Goal: Information Seeking & Learning: Compare options

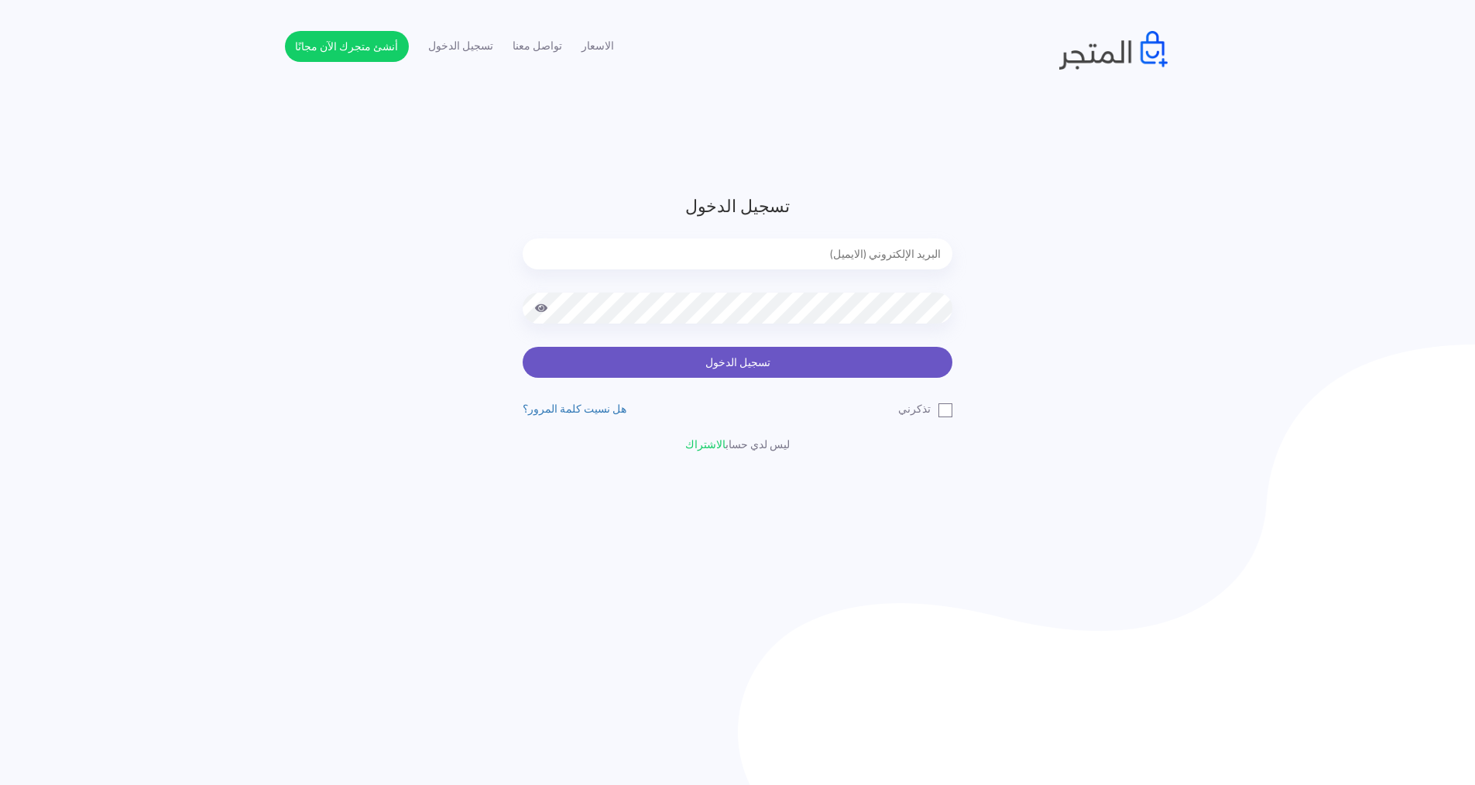
type input "[EMAIL_ADDRESS][DOMAIN_NAME]"
click at [682, 372] on button "تسجيل الدخول" at bounding box center [738, 362] width 430 height 31
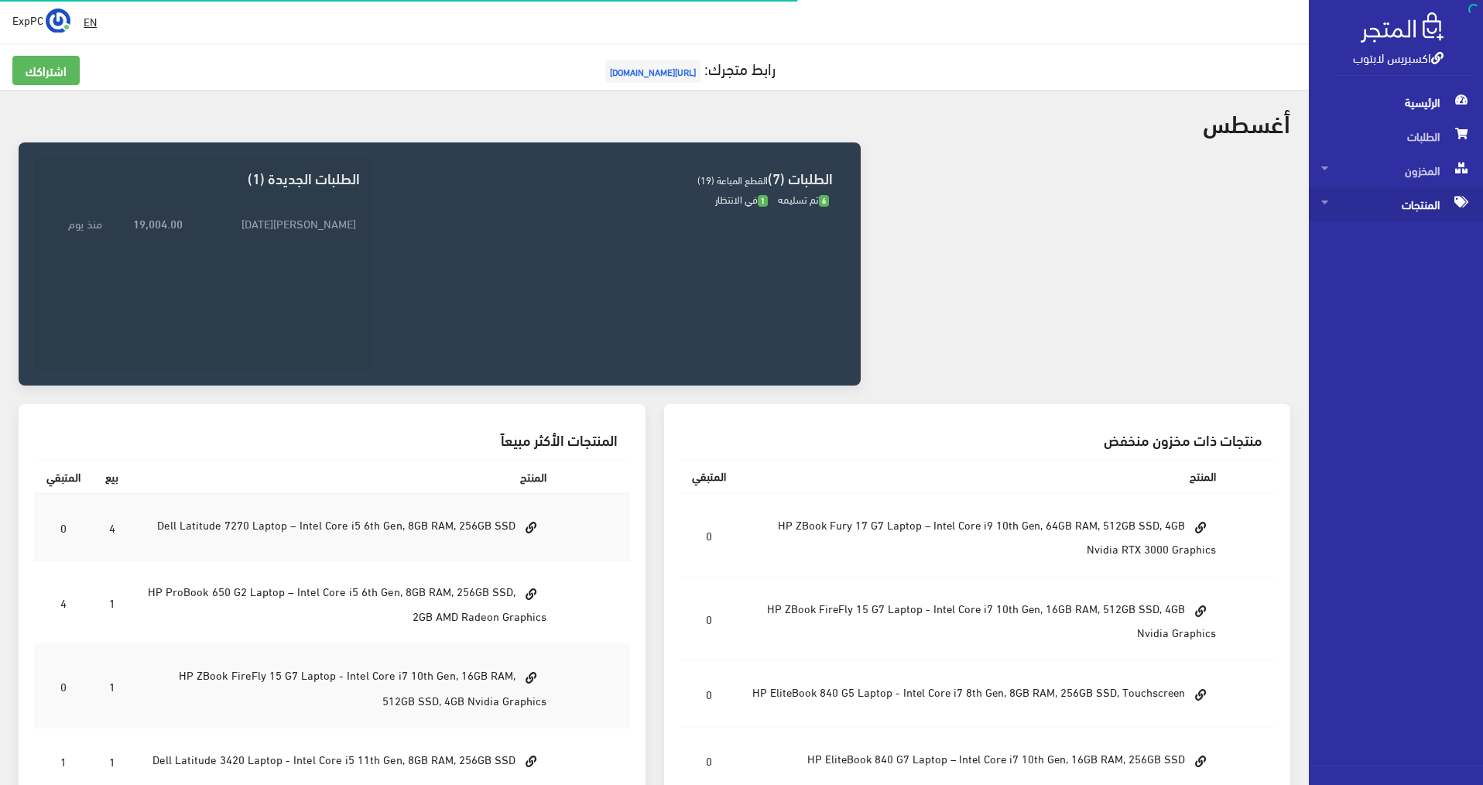
click at [1421, 203] on span "المنتجات" at bounding box center [1395, 204] width 149 height 34
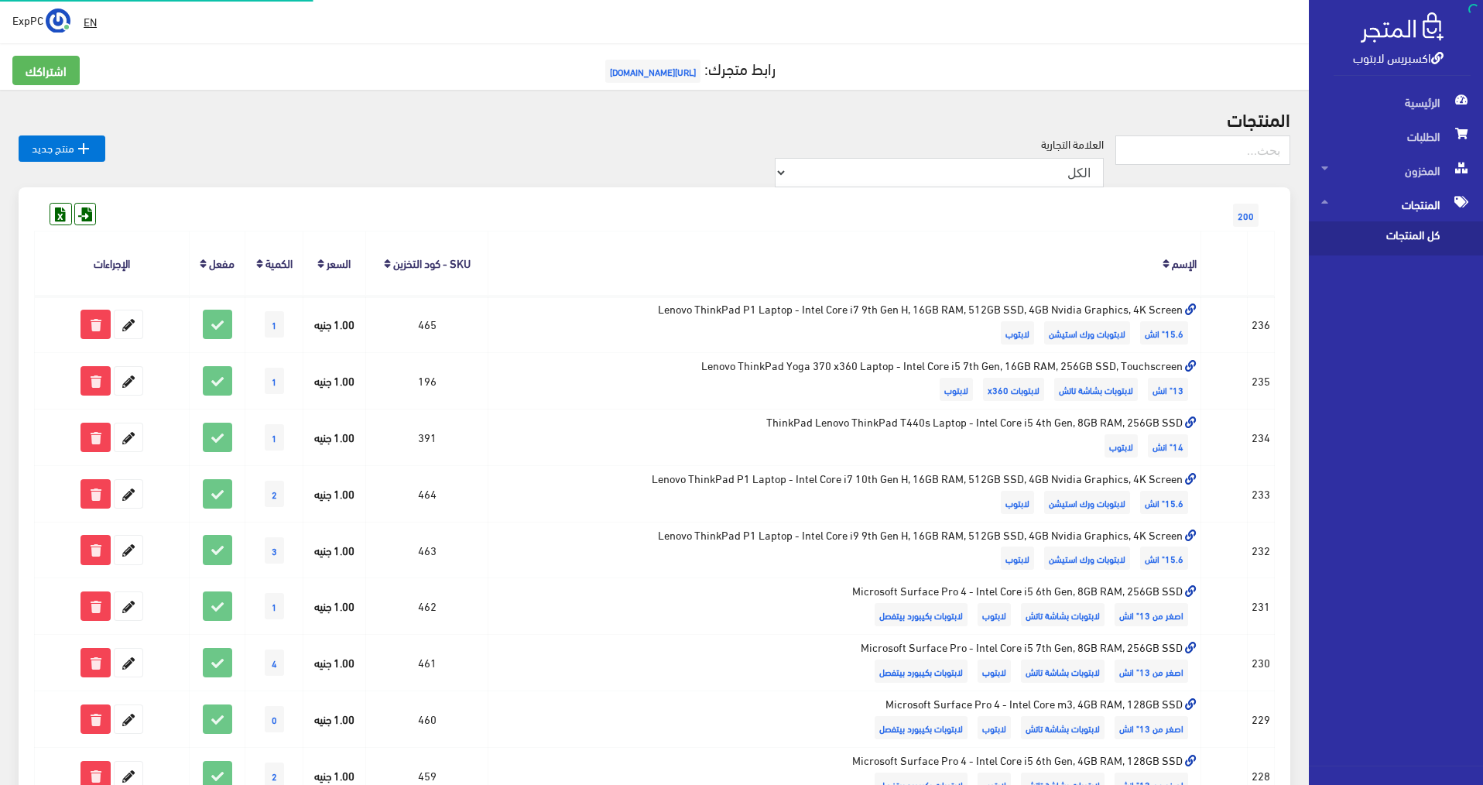
click at [1397, 236] on span "كل المنتجات" at bounding box center [1380, 238] width 118 height 34
click at [1240, 157] on input "text" at bounding box center [1202, 149] width 175 height 29
type input "4gb nv"
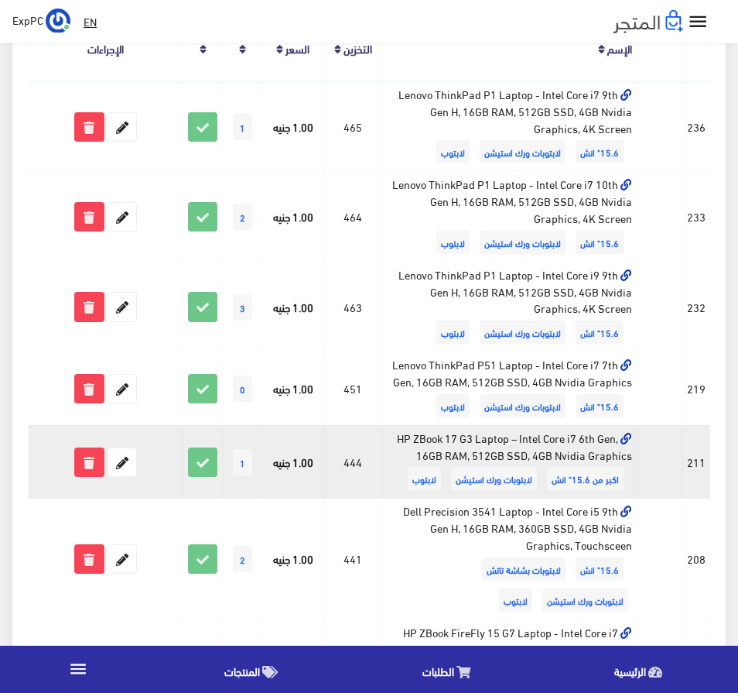
scroll to position [310, 0]
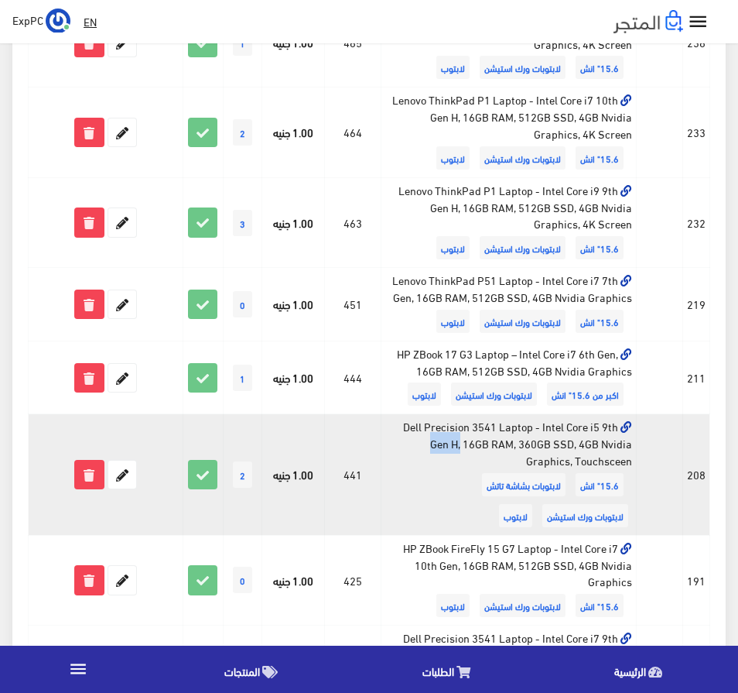
drag, startPoint x: 501, startPoint y: 430, endPoint x: 468, endPoint y: 431, distance: 32.5
click at [468, 431] on td "Dell Precision 3541 Laptop - Intel Core i5 9th Gen H, 16GB RAM, 360GB SSD, 4GB …" at bounding box center [509, 474] width 255 height 121
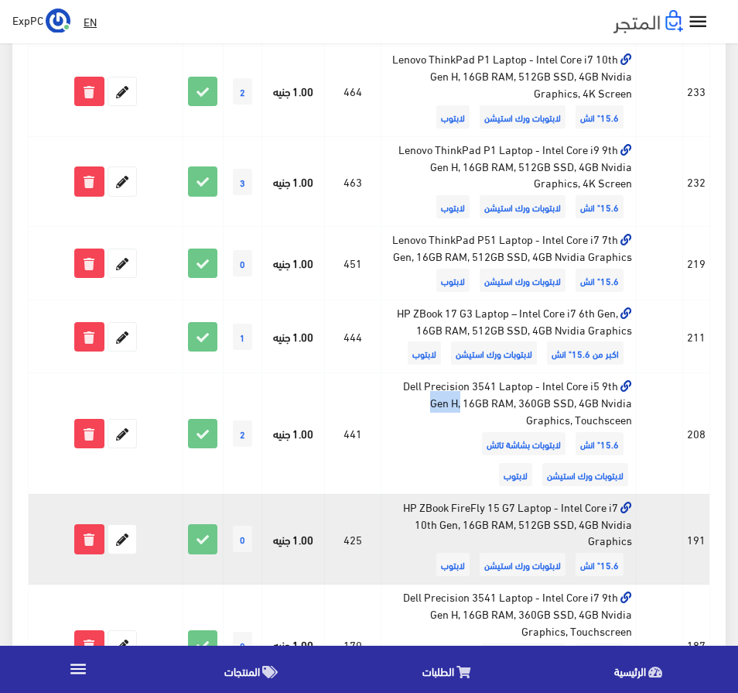
scroll to position [387, 0]
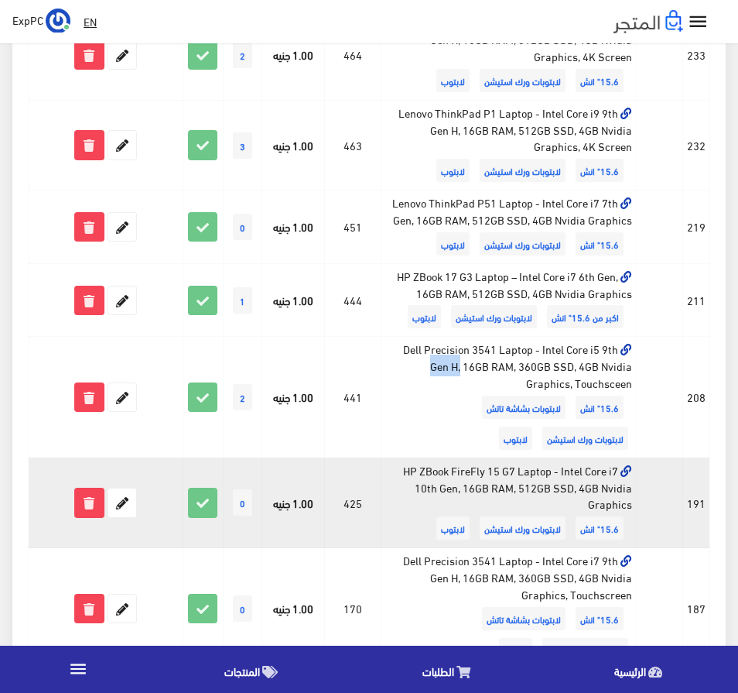
drag, startPoint x: 516, startPoint y: 470, endPoint x: 577, endPoint y: 491, distance: 65.4
click at [577, 491] on td "HP ZBook FireFly 15 G7 Laptop - Intel Core i7 10th Gen, 16GB RAM, 512GB SSD, 4G…" at bounding box center [509, 502] width 255 height 90
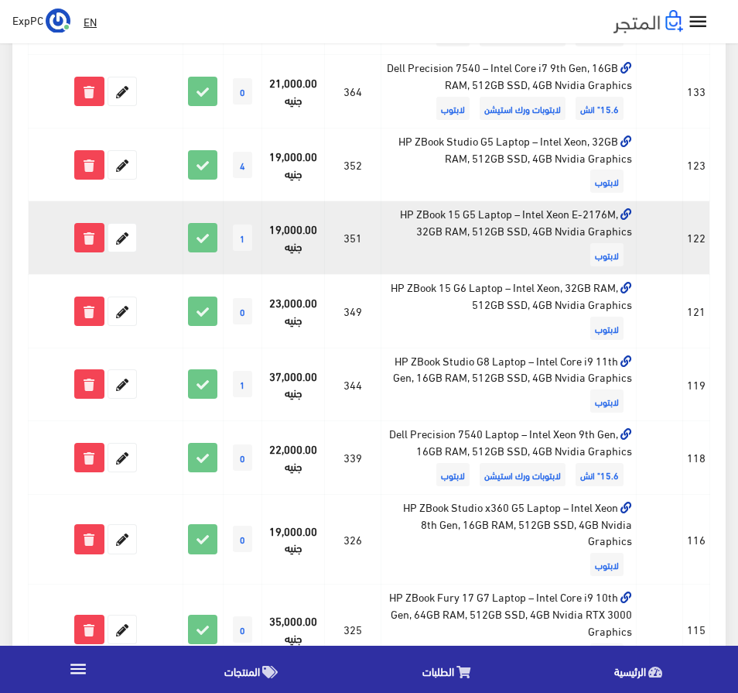
scroll to position [1239, 0]
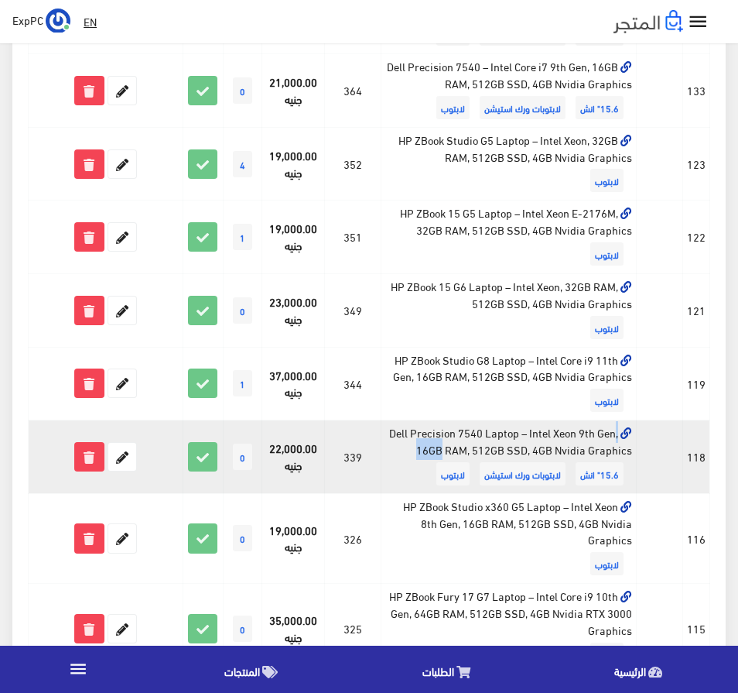
drag, startPoint x: 485, startPoint y: 435, endPoint x: 455, endPoint y: 439, distance: 29.7
click at [455, 439] on td "Dell Precision 7540 Laptop – Intel Xeon 9th Gen, 16GB RAM, 512GB SSD, 4GB Nvidi…" at bounding box center [509, 457] width 255 height 74
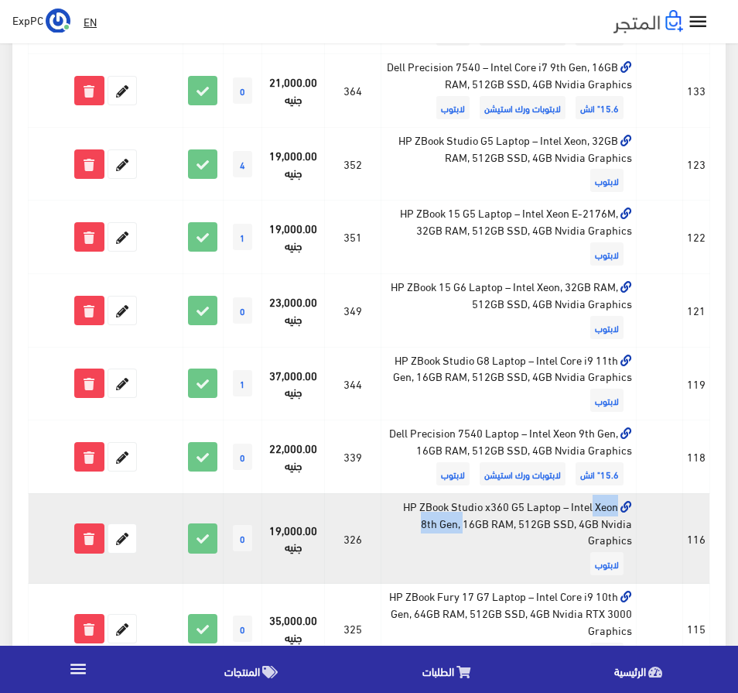
drag, startPoint x: 509, startPoint y: 509, endPoint x: 428, endPoint y: 499, distance: 81.2
click at [428, 499] on td "HP ZBook Studio x360 G5 Laptop – Intel Xeon 8th Gen, 16GB RAM, 512GB SSD, 4GB N…" at bounding box center [509, 538] width 255 height 90
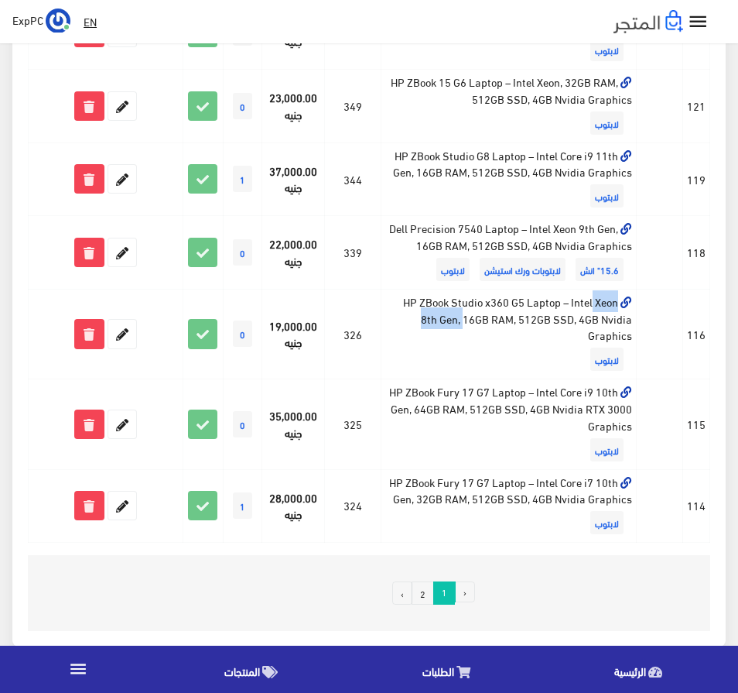
scroll to position [1471, 0]
